Goal: Check status: Check status

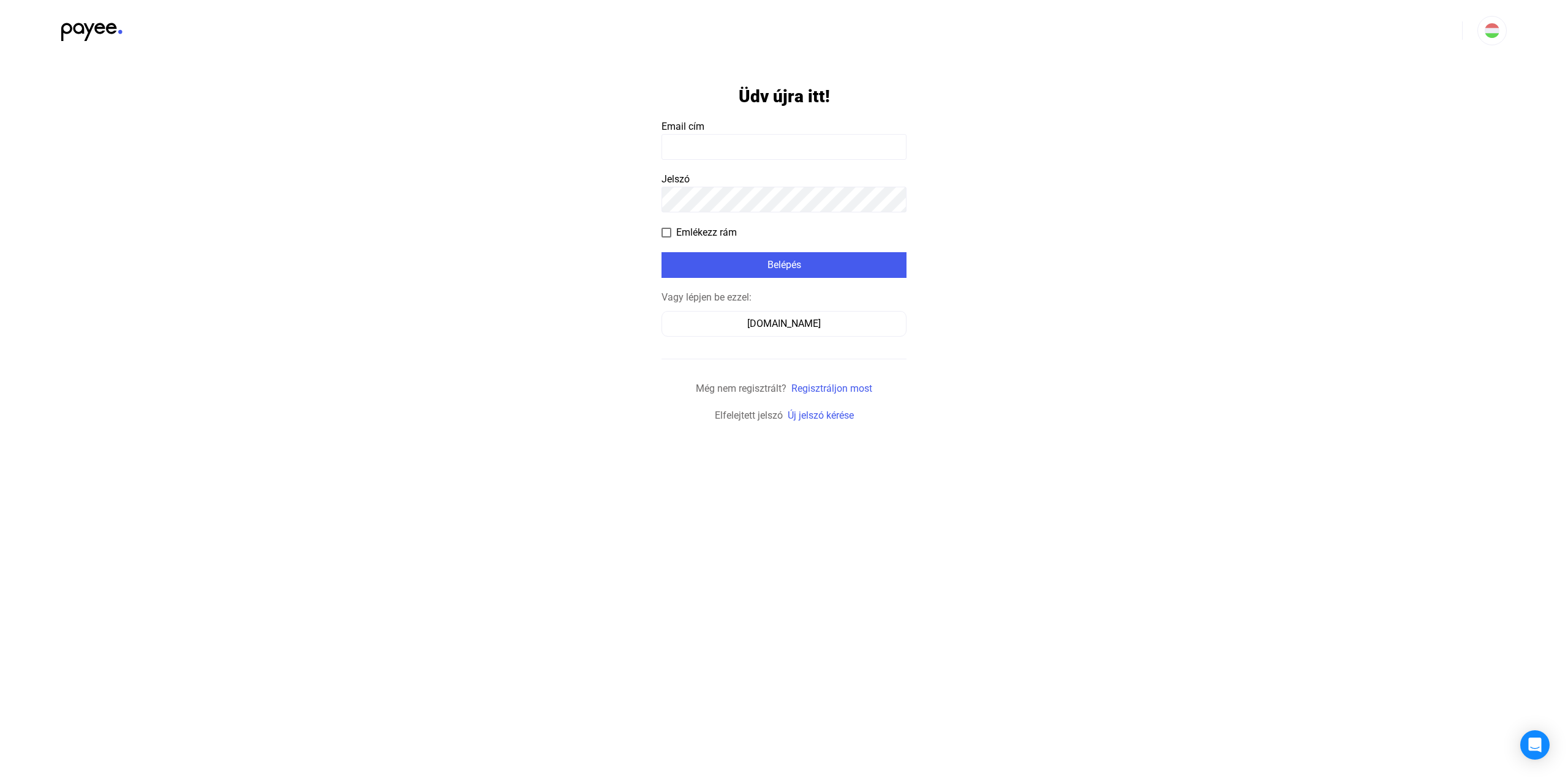
click at [716, 162] on form "Üdv újra itt! Email cím Jelszó Emlékezz rám Belépés Vagy lépjen be ezzel: [DOMA…" at bounding box center [784, 242] width 245 height 362
click at [718, 159] on input at bounding box center [784, 147] width 245 height 25
type input "**********"
click at [796, 267] on div "Belépés" at bounding box center [784, 265] width 237 height 15
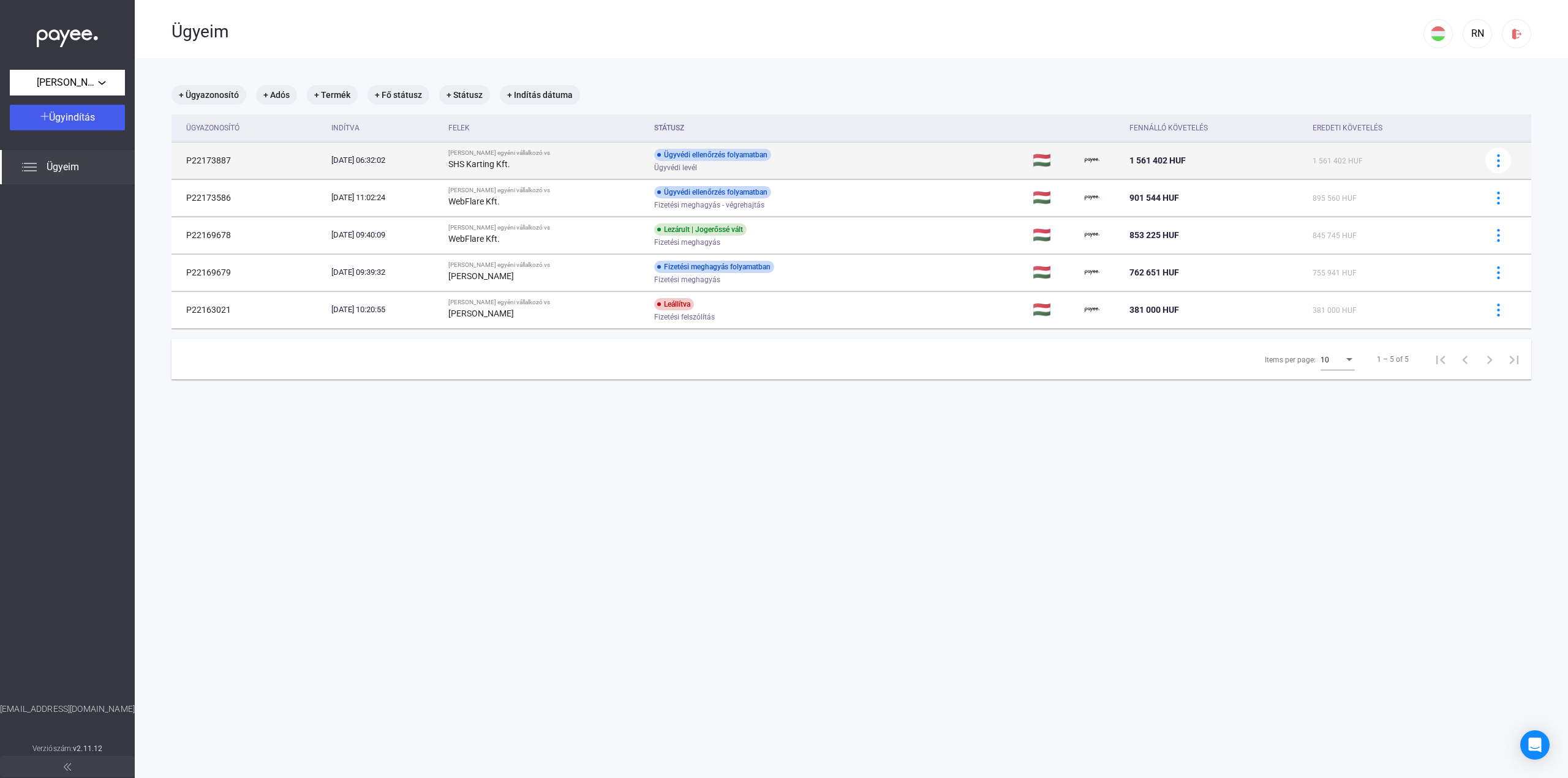
click at [838, 160] on div "Ügyvédi ellenőrzés folyamatban Ügyvédi levél" at bounding box center [752, 160] width 196 height 24
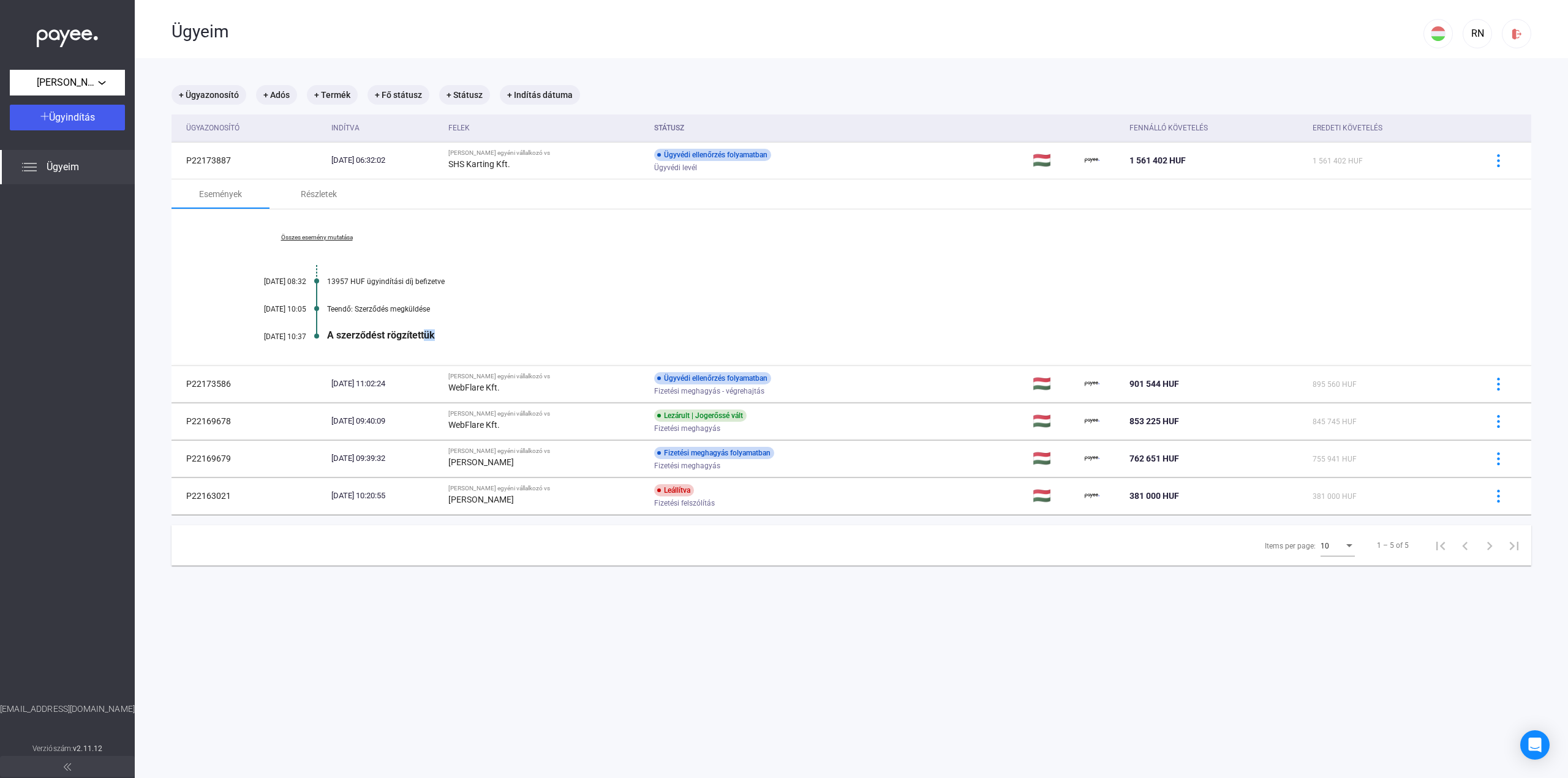
drag, startPoint x: 367, startPoint y: 342, endPoint x: 420, endPoint y: 335, distance: 53.5
click at [420, 335] on div "A szerződést rögzítettük" at bounding box center [898, 335] width 1143 height 12
click at [465, 335] on div "A szerződést rögzítettük" at bounding box center [898, 335] width 1143 height 12
drag, startPoint x: 455, startPoint y: 336, endPoint x: 508, endPoint y: 329, distance: 53.5
click at [508, 329] on div "A szerződést rögzítettük" at bounding box center [898, 335] width 1143 height 12
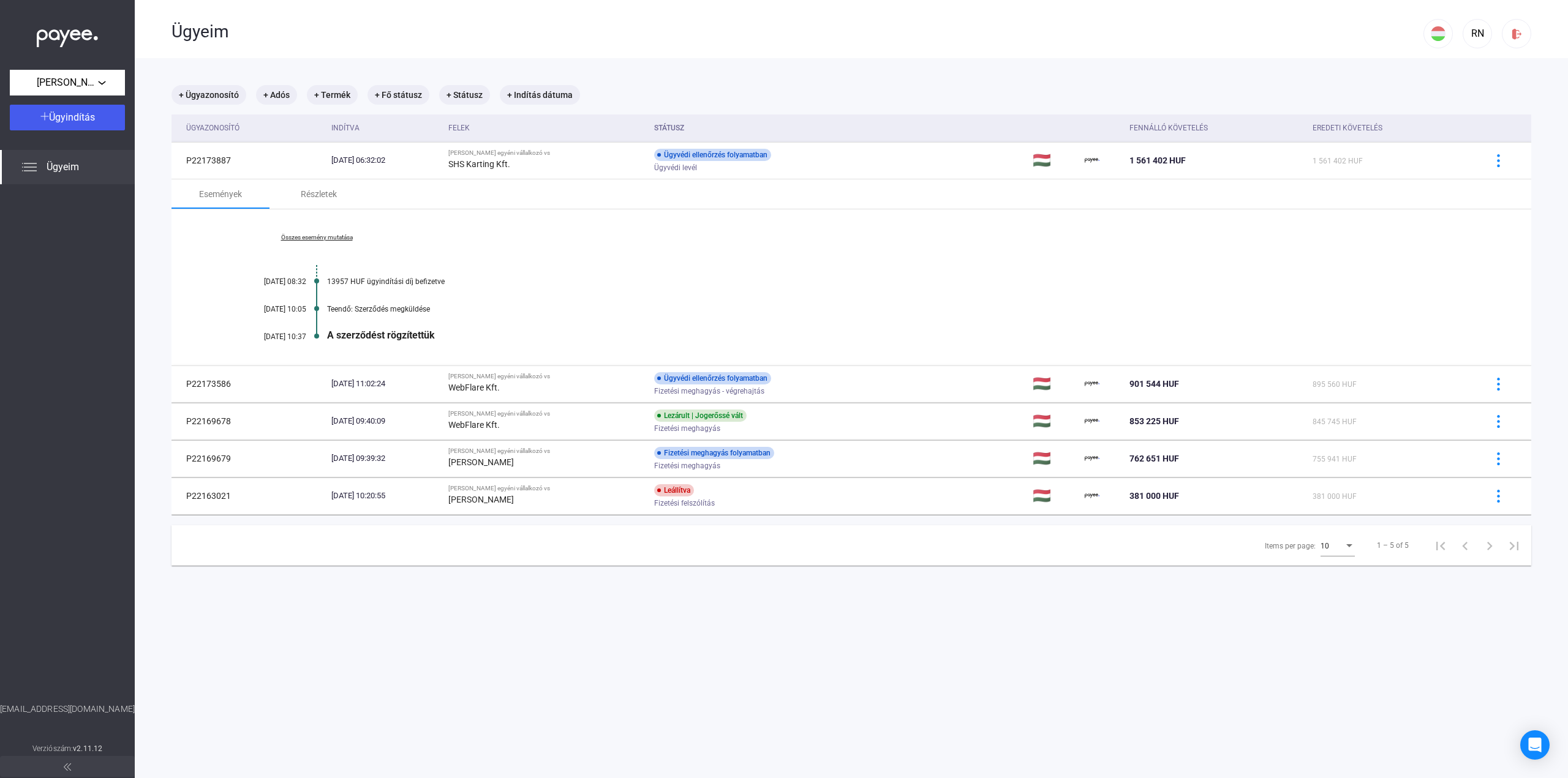
drag, startPoint x: 468, startPoint y: 307, endPoint x: 655, endPoint y: 317, distance: 187.3
click at [527, 305] on div "Teendő: Szerződés megküldése" at bounding box center [898, 309] width 1143 height 8
click at [655, 318] on div "Összes esemény mutatása [DATE] 08:32 13957 HUF ügyindítási díj befizetve [DATE]…" at bounding box center [852, 287] width 1360 height 156
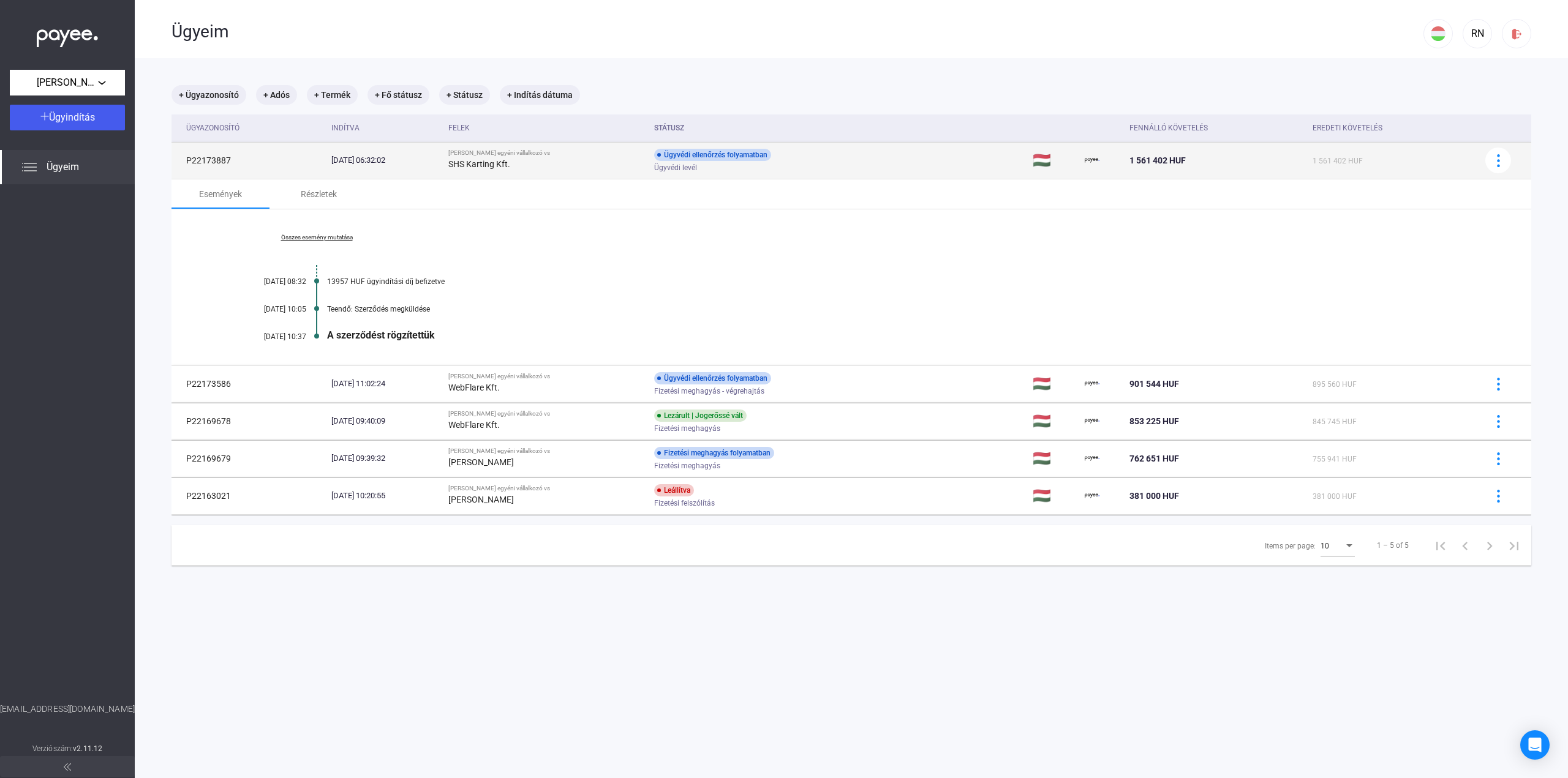
click at [1189, 155] on div "1 561 402 HUF" at bounding box center [1216, 160] width 173 height 15
